Goal: Task Accomplishment & Management: Complete application form

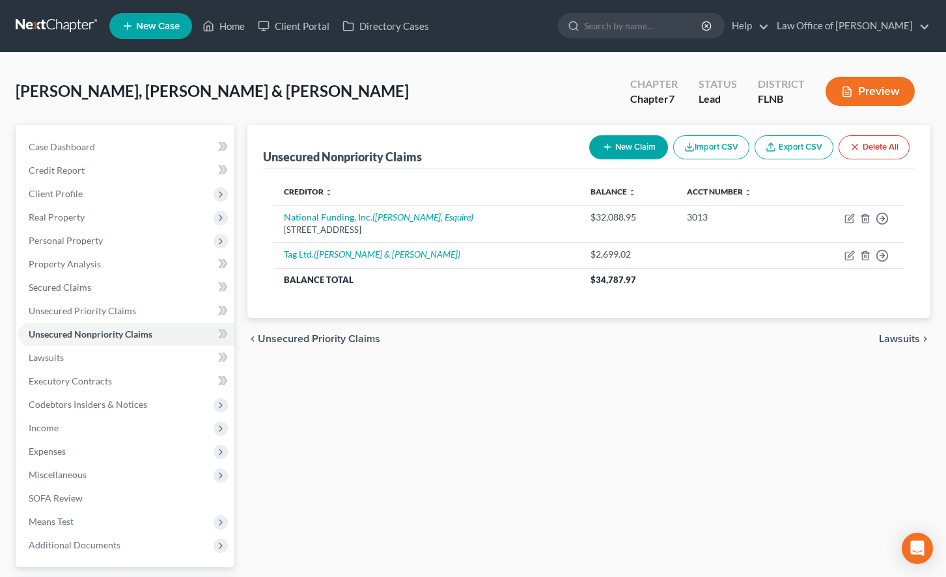
click at [29, 24] on link at bounding box center [57, 25] width 83 height 23
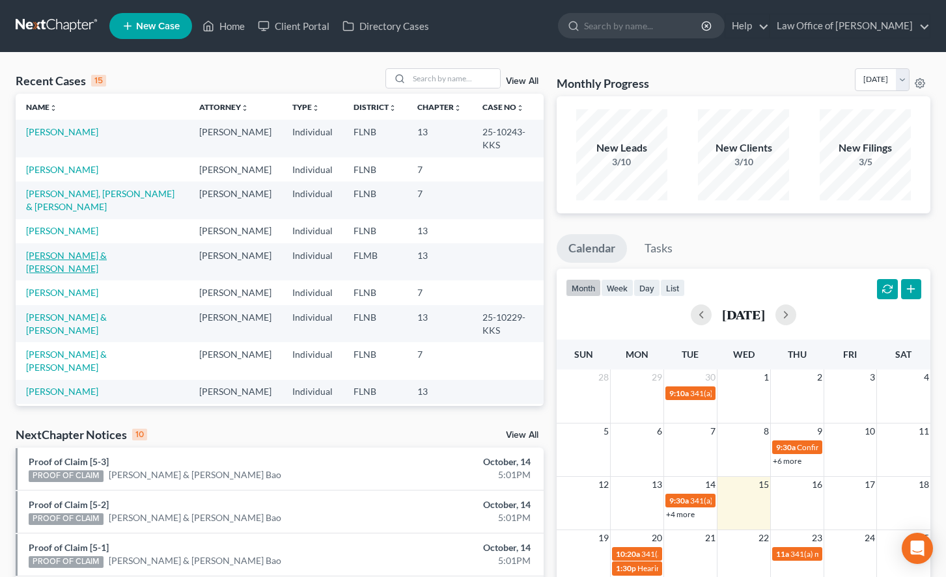
click at [107, 250] on link "[PERSON_NAME] & [PERSON_NAME]" at bounding box center [66, 262] width 81 height 24
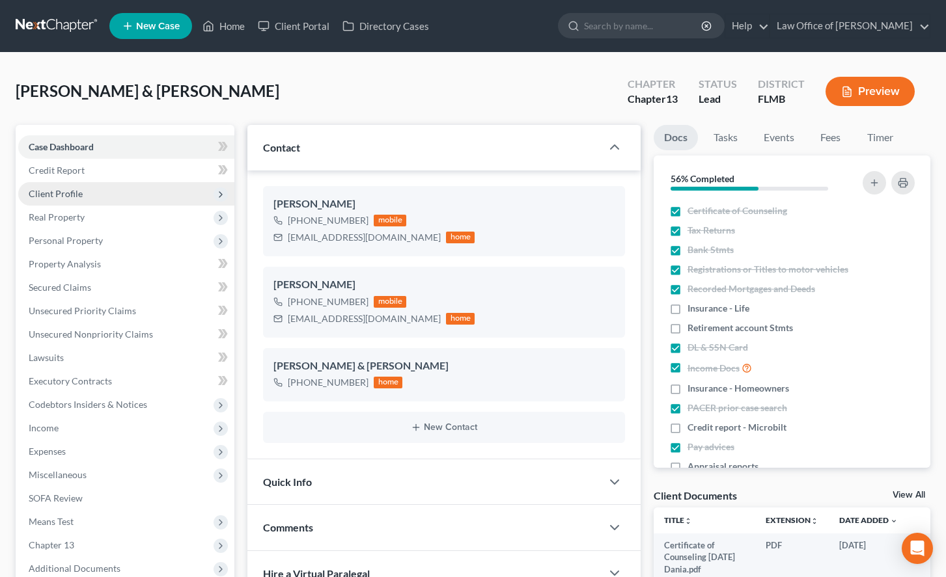
click at [109, 191] on span "Client Profile" at bounding box center [126, 193] width 216 height 23
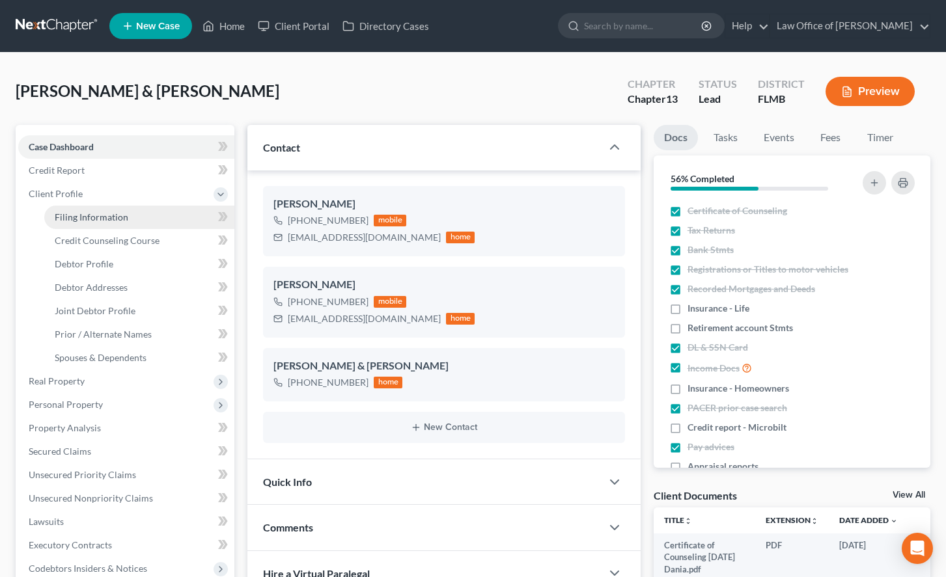
click at [122, 220] on span "Filing Information" at bounding box center [92, 217] width 74 height 11
select select "1"
select select "3"
select select "0"
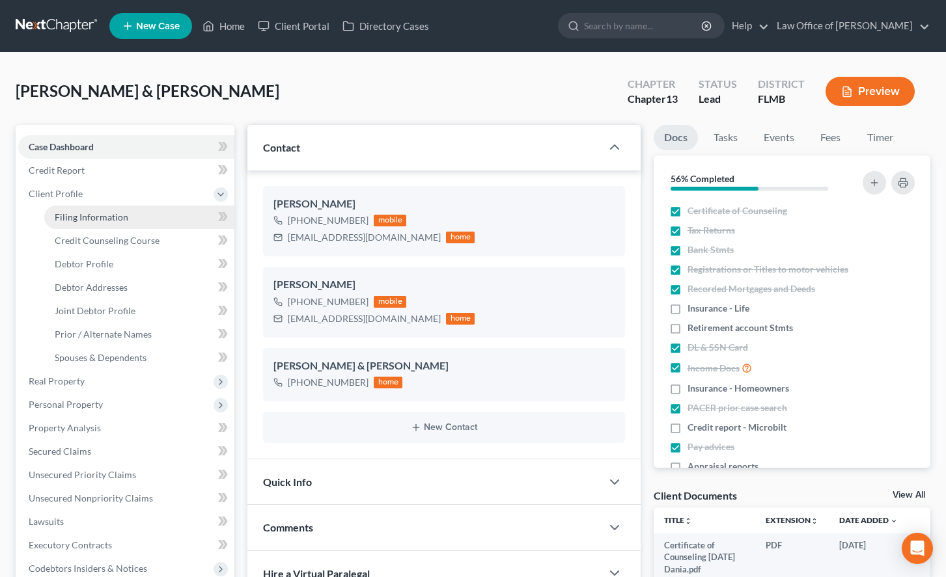
select select "9"
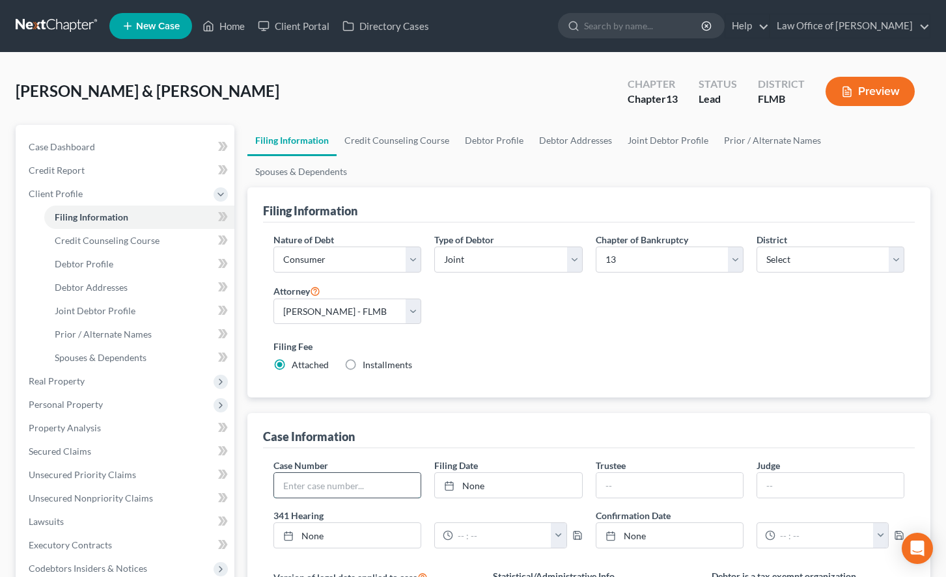
click at [359, 473] on input "text" at bounding box center [347, 485] width 146 height 25
paste input "3:25-bk-03678-JAB"
type input "3:25-bk-03678-JAB"
click at [801, 292] on div "Nature of Debt Select Business Consumer Other Nature of Business Select Clearin…" at bounding box center [589, 308] width 644 height 150
type input "10/15/2025"
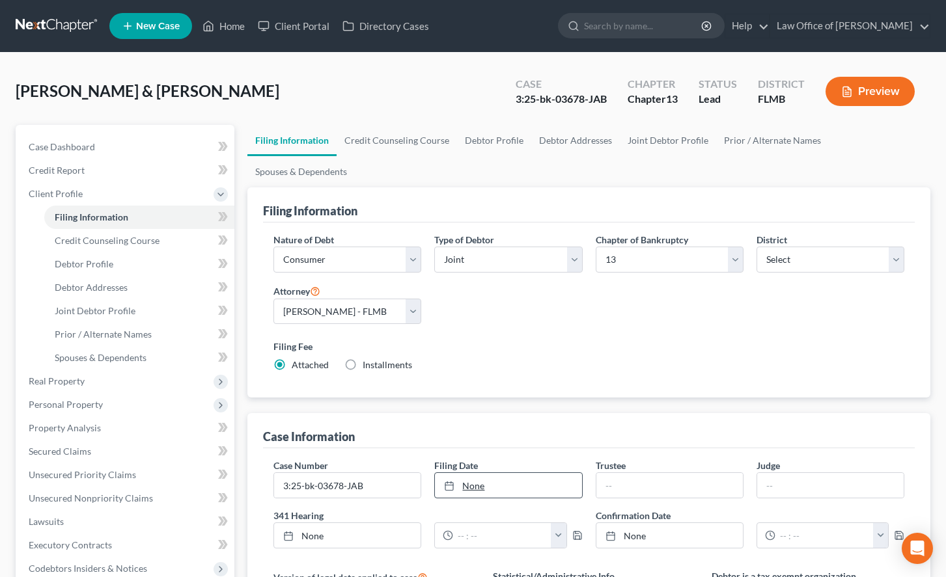
click at [495, 473] on link "None" at bounding box center [508, 485] width 146 height 25
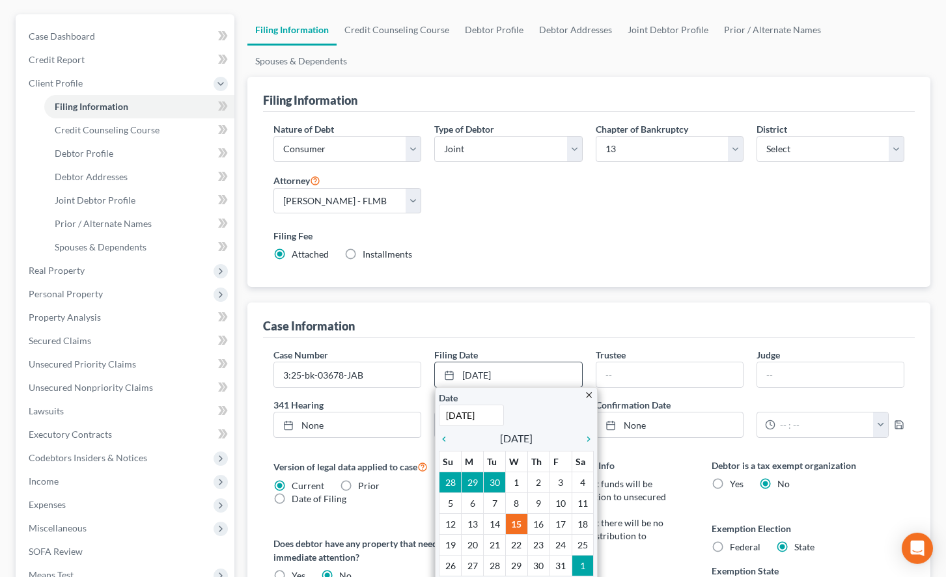
scroll to position [133, 0]
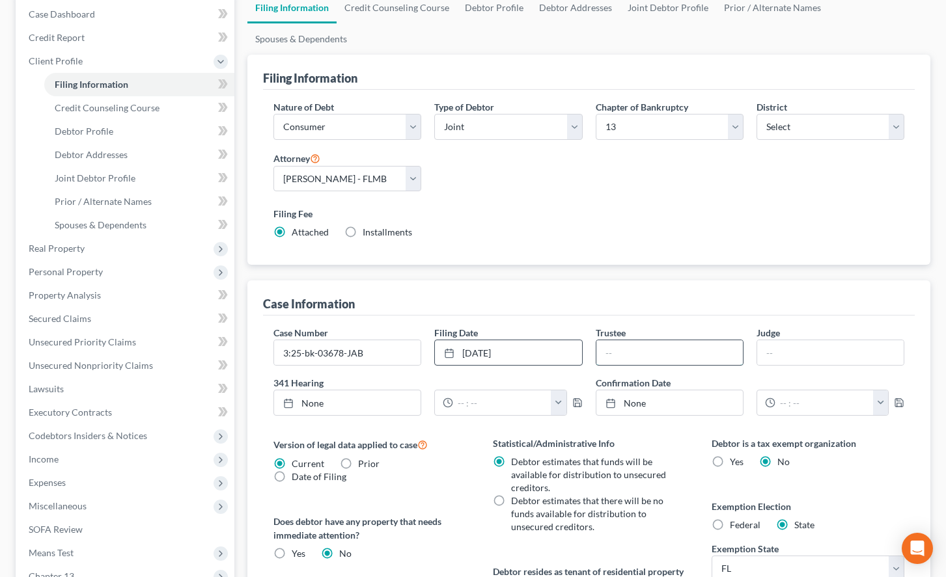
click at [638, 340] on input "text" at bounding box center [669, 352] width 146 height 25
click at [815, 230] on div "Nature of Debt Select Business Consumer Other Nature of Business Select Clearin…" at bounding box center [588, 178] width 651 height 176
click at [657, 340] on input "text" at bounding box center [669, 352] width 146 height 25
paste input "Douglas W. Neway"
type input "Douglas W. Neway"
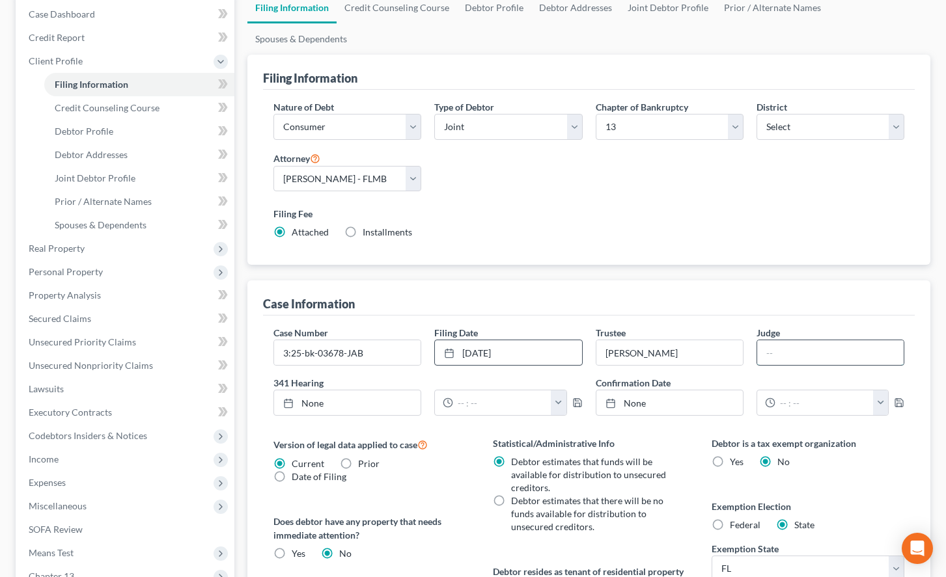
click at [797, 340] on input "text" at bounding box center [830, 352] width 146 height 25
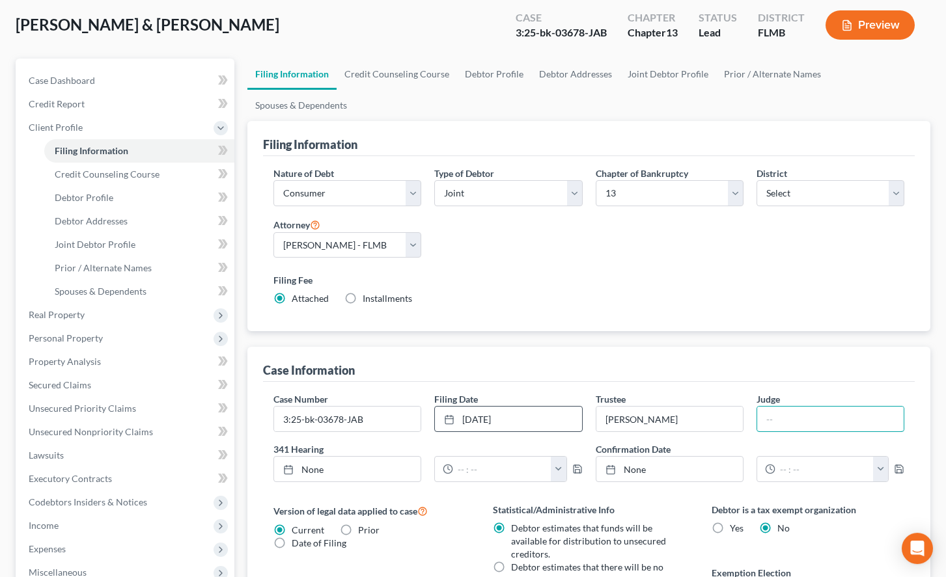
scroll to position [0, 0]
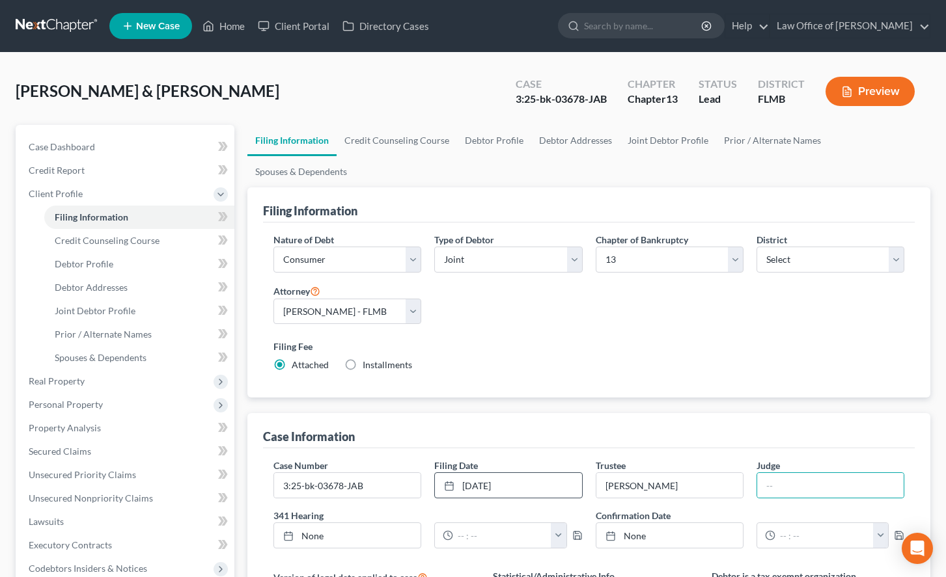
click at [55, 29] on link at bounding box center [57, 25] width 83 height 23
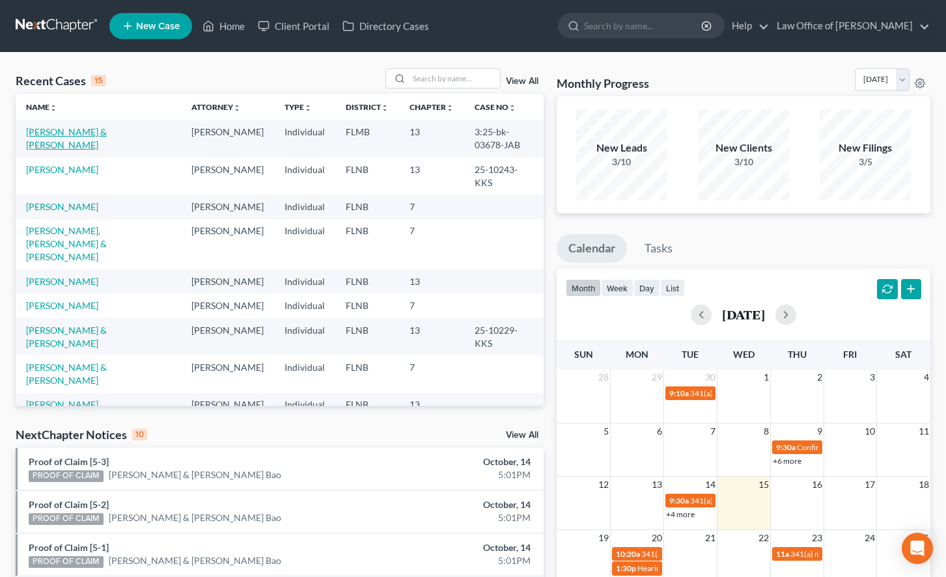
click at [75, 131] on link "Freeman, Carlos & Dania" at bounding box center [66, 138] width 81 height 24
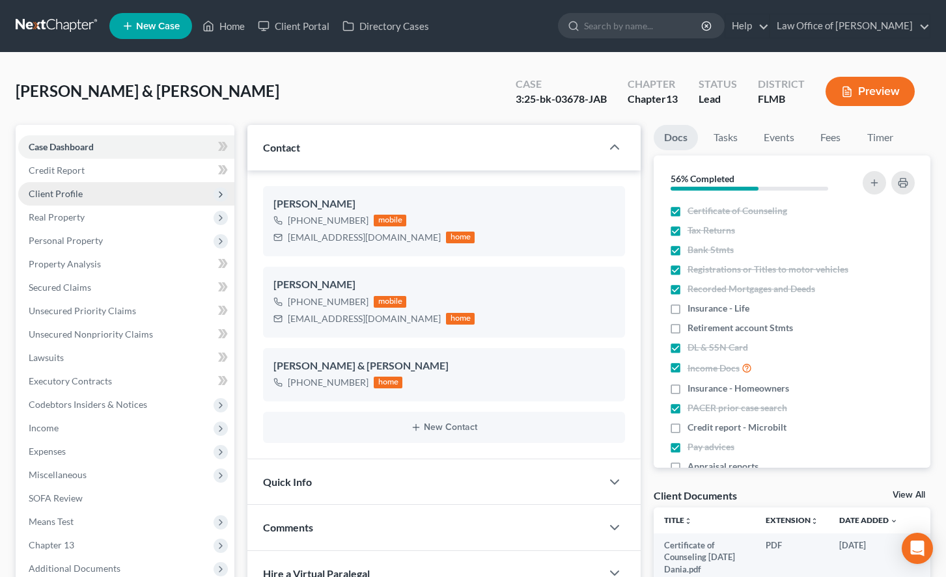
click at [79, 195] on span "Client Profile" at bounding box center [56, 193] width 54 height 11
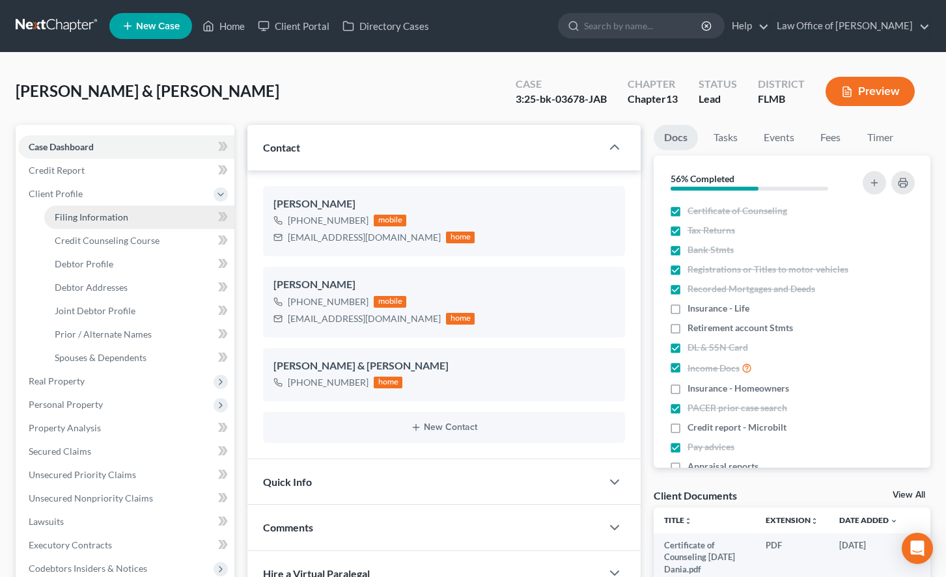
click at [111, 212] on span "Filing Information" at bounding box center [92, 217] width 74 height 11
select select "1"
select select "3"
select select "9"
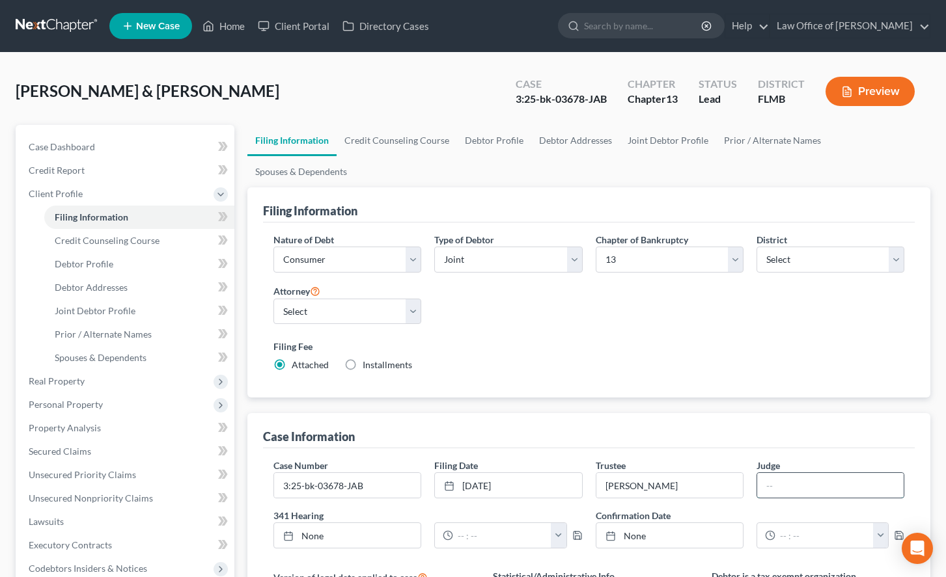
click at [774, 473] on input "text" at bounding box center [830, 485] width 146 height 25
type input "Jacob A. Brown"
type input "10/15/2025"
click at [377, 523] on link "None" at bounding box center [347, 535] width 146 height 25
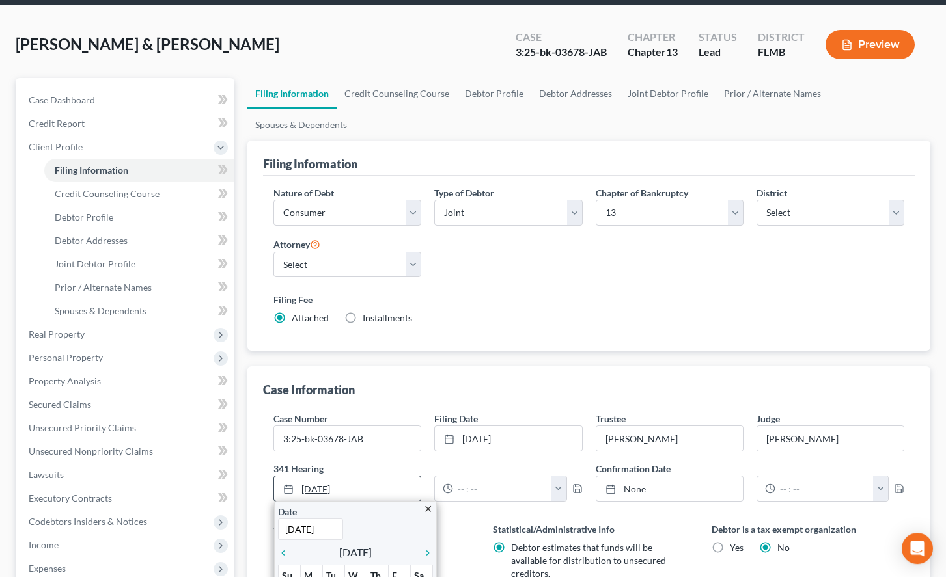
scroll to position [66, 0]
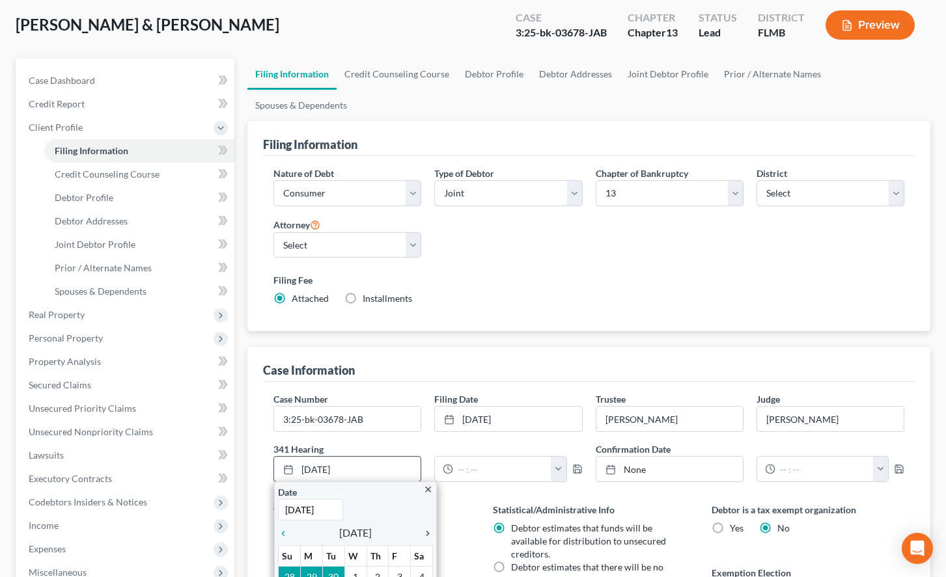
click at [430, 528] on icon "chevron_right" at bounding box center [424, 533] width 17 height 10
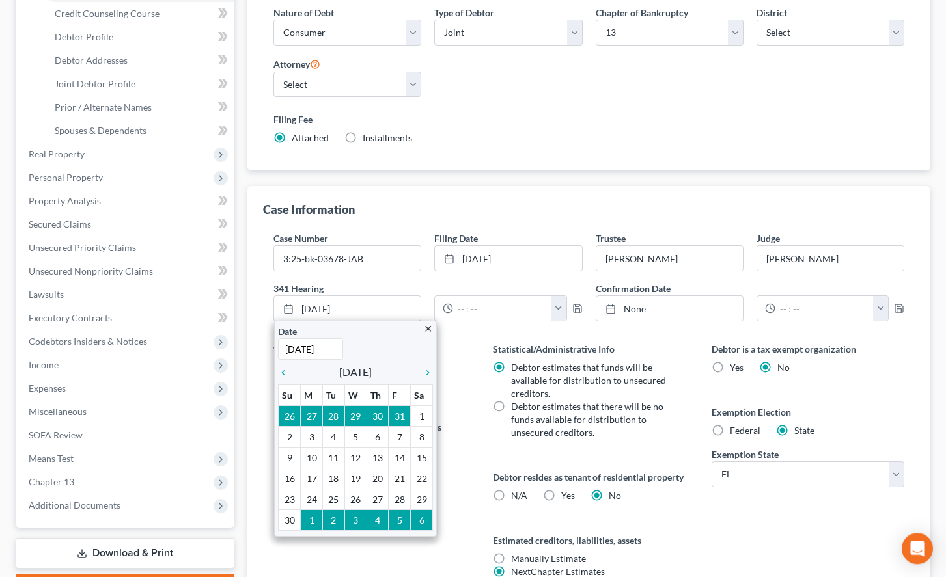
scroll to position [266, 0]
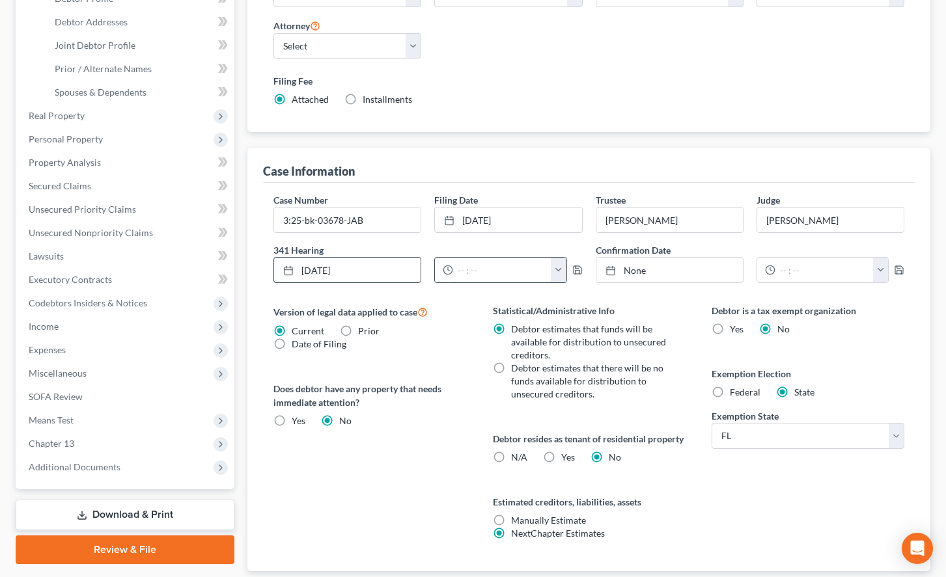
click at [551, 258] on input "text" at bounding box center [502, 270] width 98 height 25
click at [561, 258] on button "button" at bounding box center [558, 270] width 15 height 25
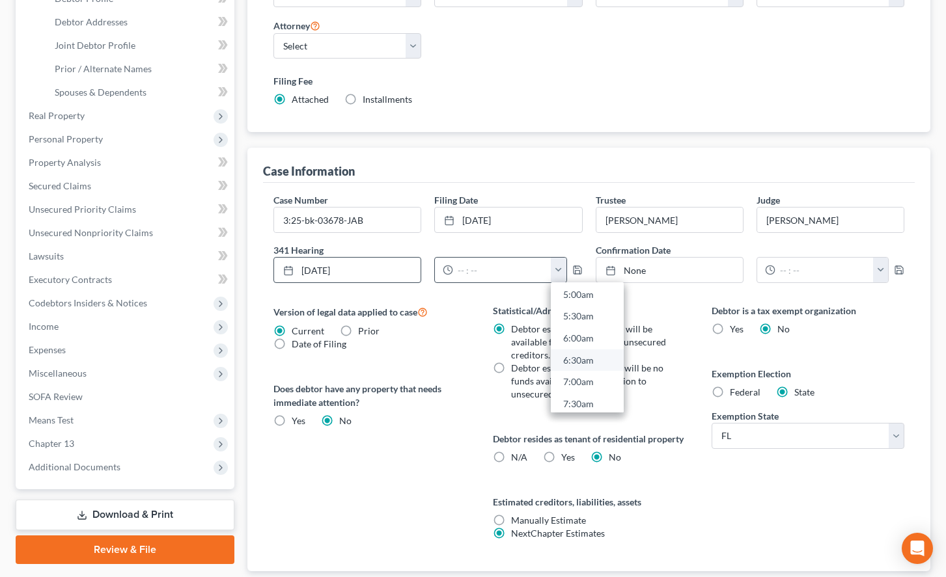
scroll to position [297, 0]
click at [601, 363] on link "8:30am" at bounding box center [587, 374] width 73 height 22
type input "8:30am"
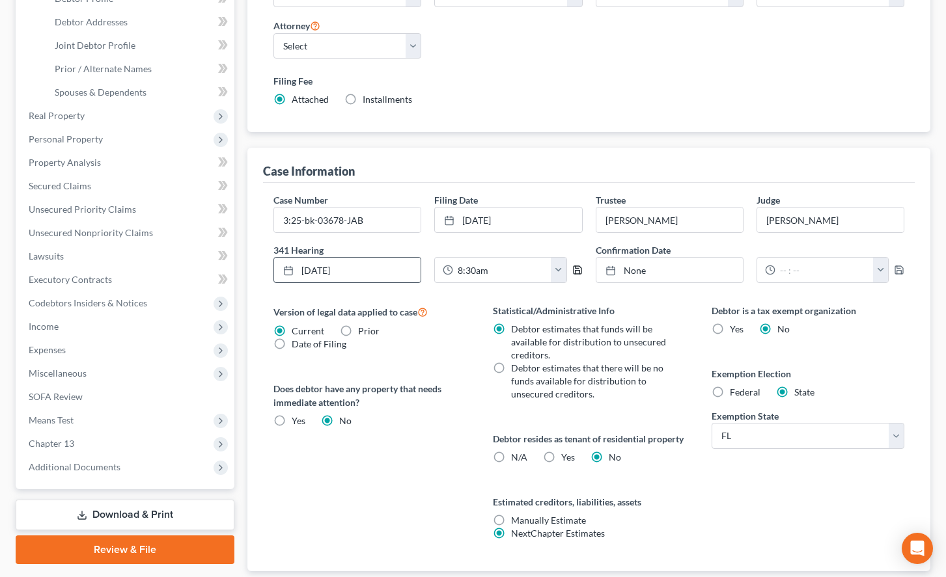
click at [581, 266] on icon "button" at bounding box center [577, 270] width 8 height 8
click at [862, 458] on div "Debtor is a tax exempt organization Yes No Exemption Election Federal State Exe…" at bounding box center [807, 437] width 219 height 267
drag, startPoint x: 397, startPoint y: 189, endPoint x: 267, endPoint y: 187, distance: 129.5
click at [274, 208] on input "3:25-bk-03678-JAB" at bounding box center [347, 220] width 146 height 25
click at [510, 148] on div "Case Information" at bounding box center [588, 165] width 651 height 35
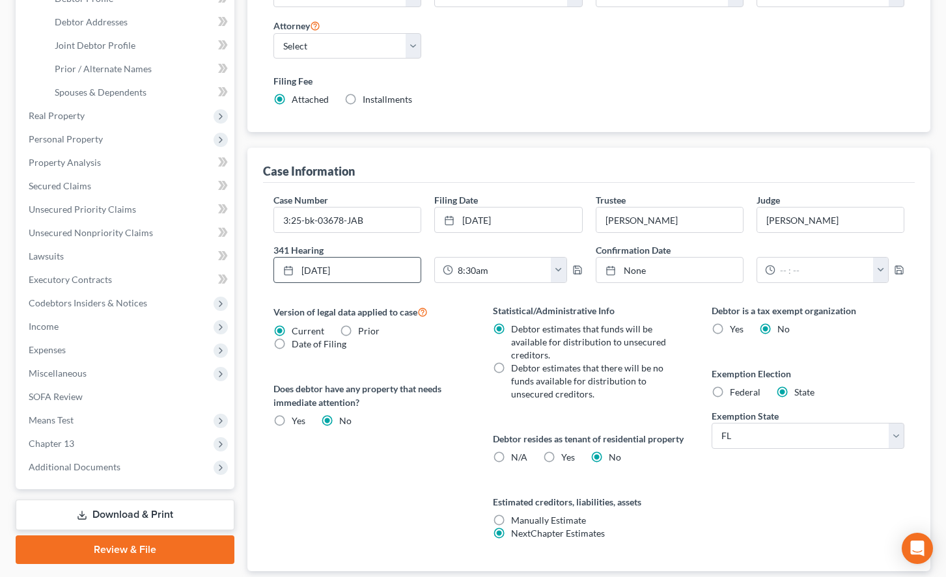
click at [831, 491] on div "Debtor is a tax exempt organization Yes No Exemption Election Federal State Exe…" at bounding box center [807, 437] width 219 height 267
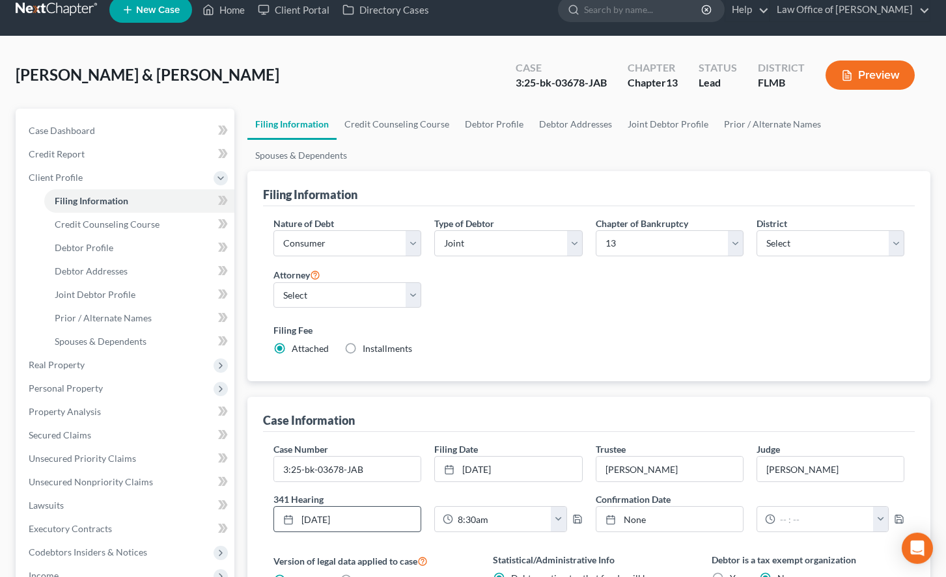
scroll to position [0, 0]
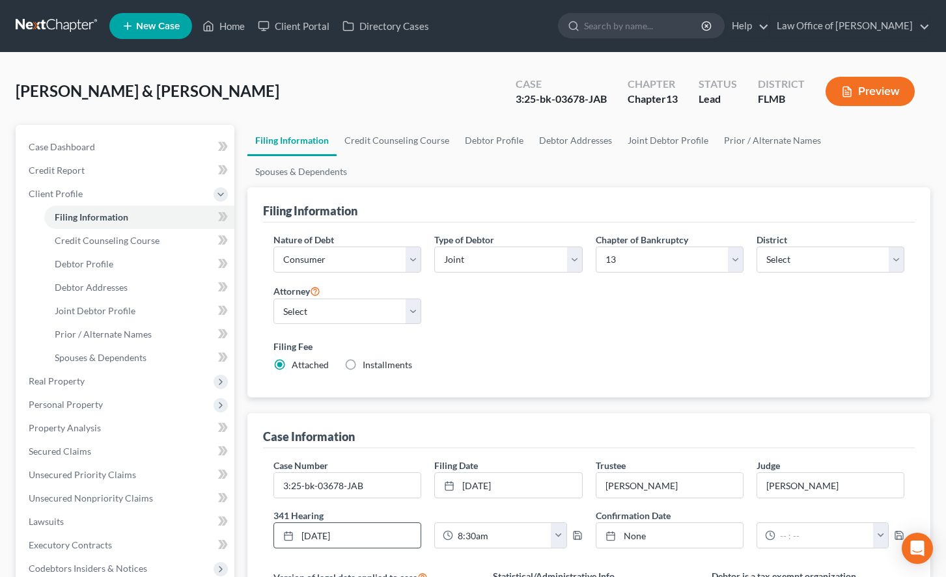
click at [43, 32] on link at bounding box center [57, 25] width 83 height 23
